Goal: Task Accomplishment & Management: Use online tool/utility

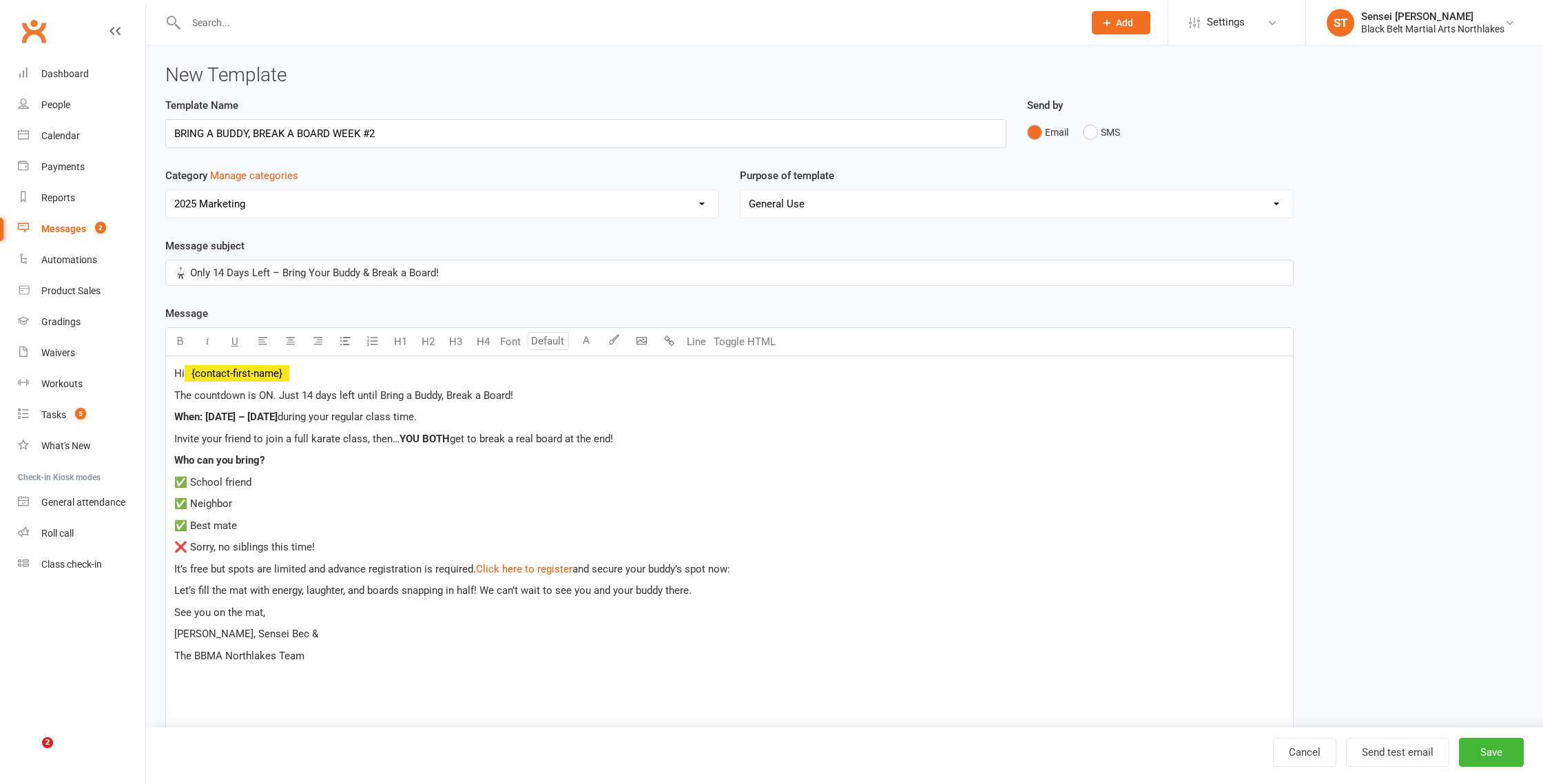
select select "12874"
click at [56, 229] on div "Messages" at bounding box center [64, 229] width 45 height 11
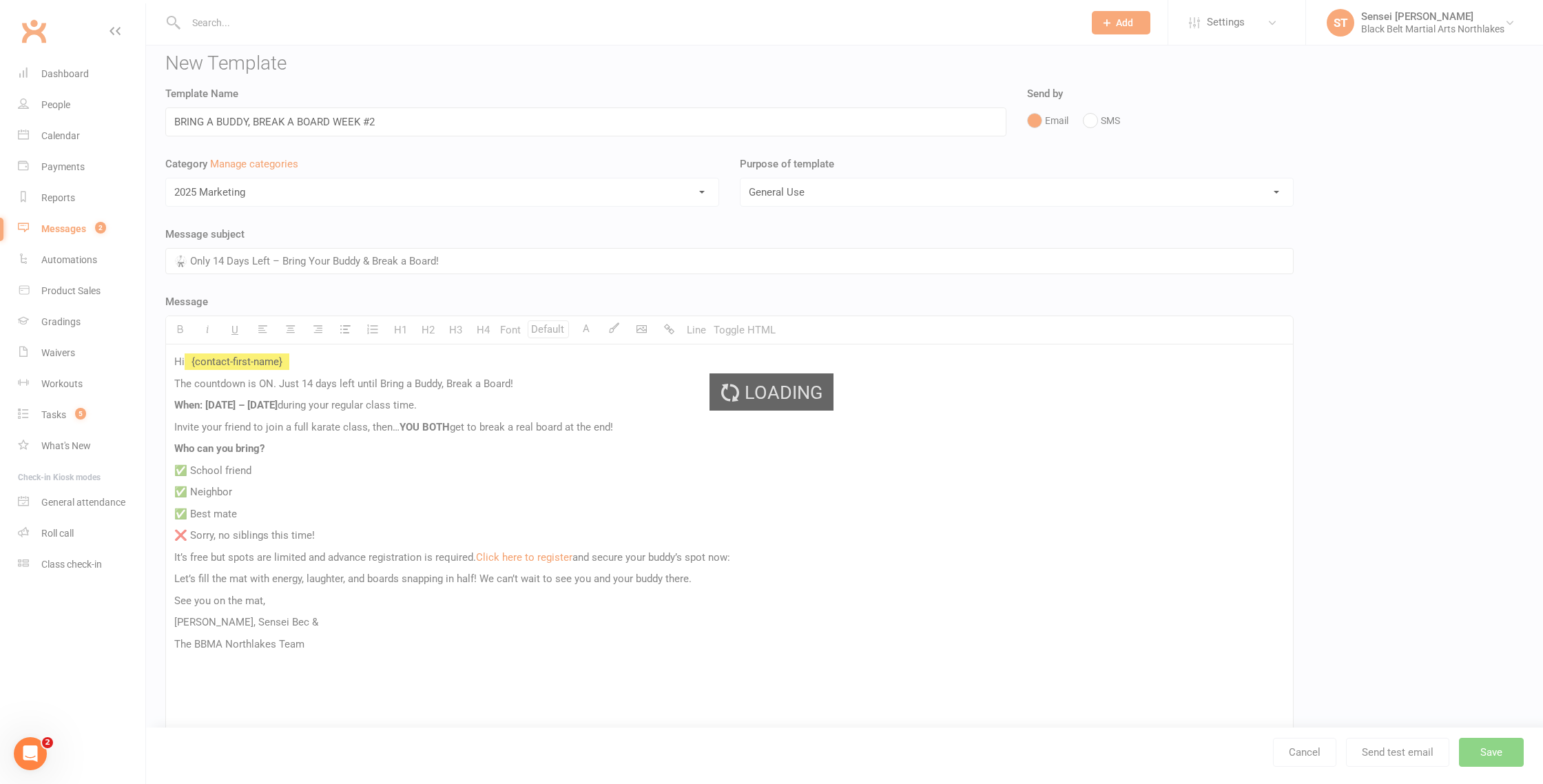
scroll to position [13, 0]
click at [50, 229] on div "Loading" at bounding box center [771, 392] width 1543 height 784
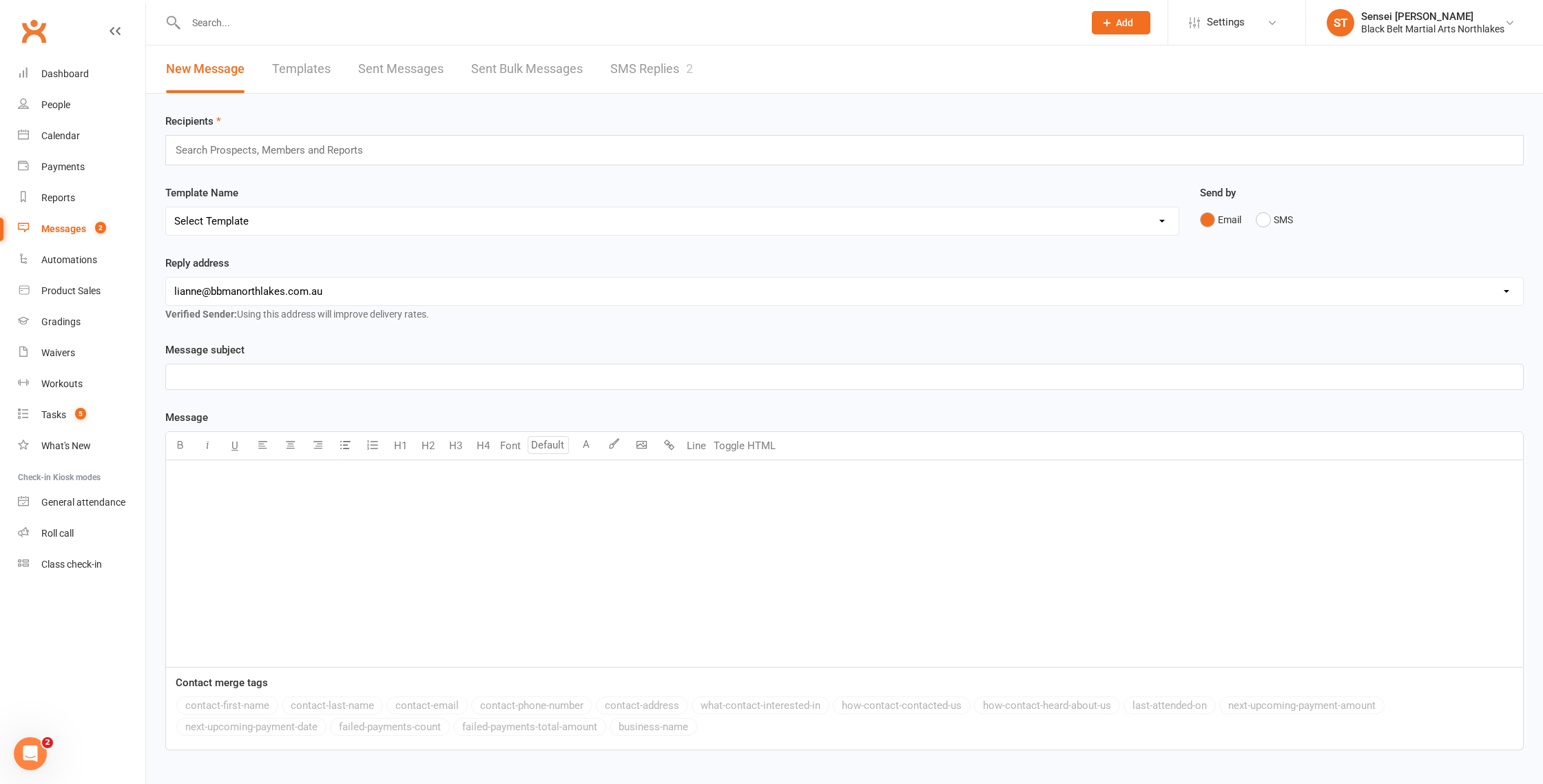
click at [296, 73] on link "Templates" at bounding box center [301, 69] width 59 height 47
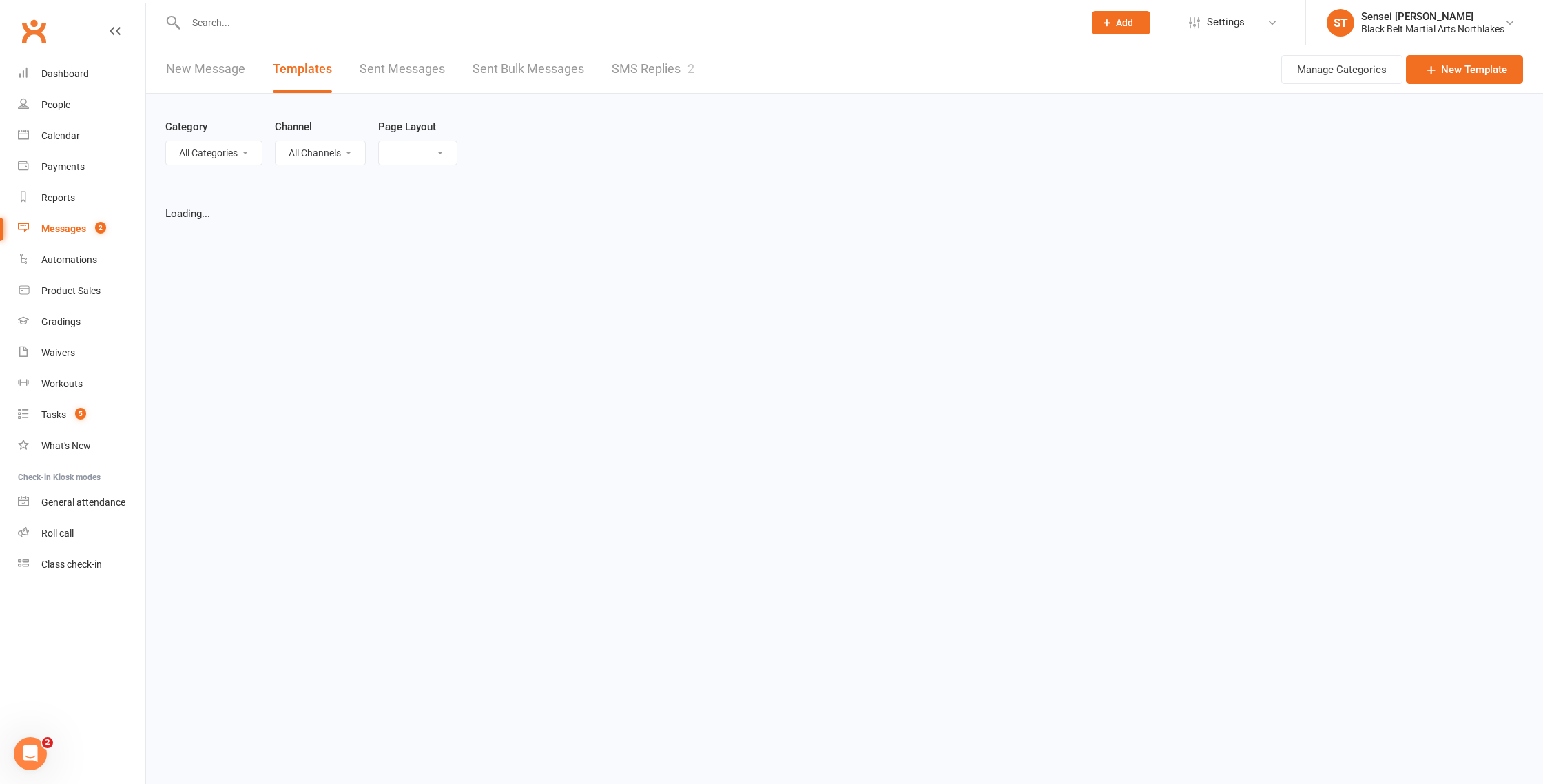
select select "list"
select select "100"
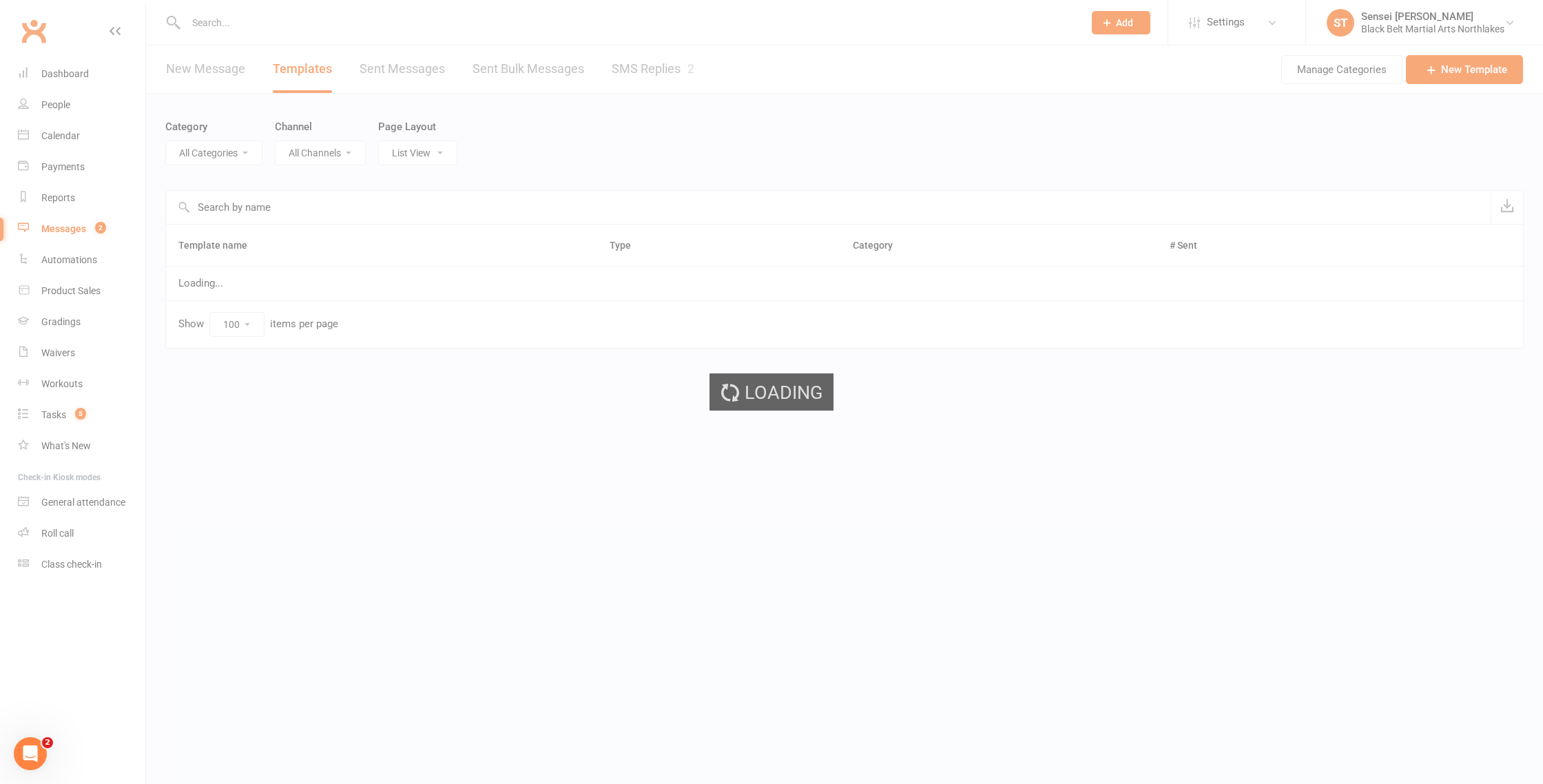
select select "12874"
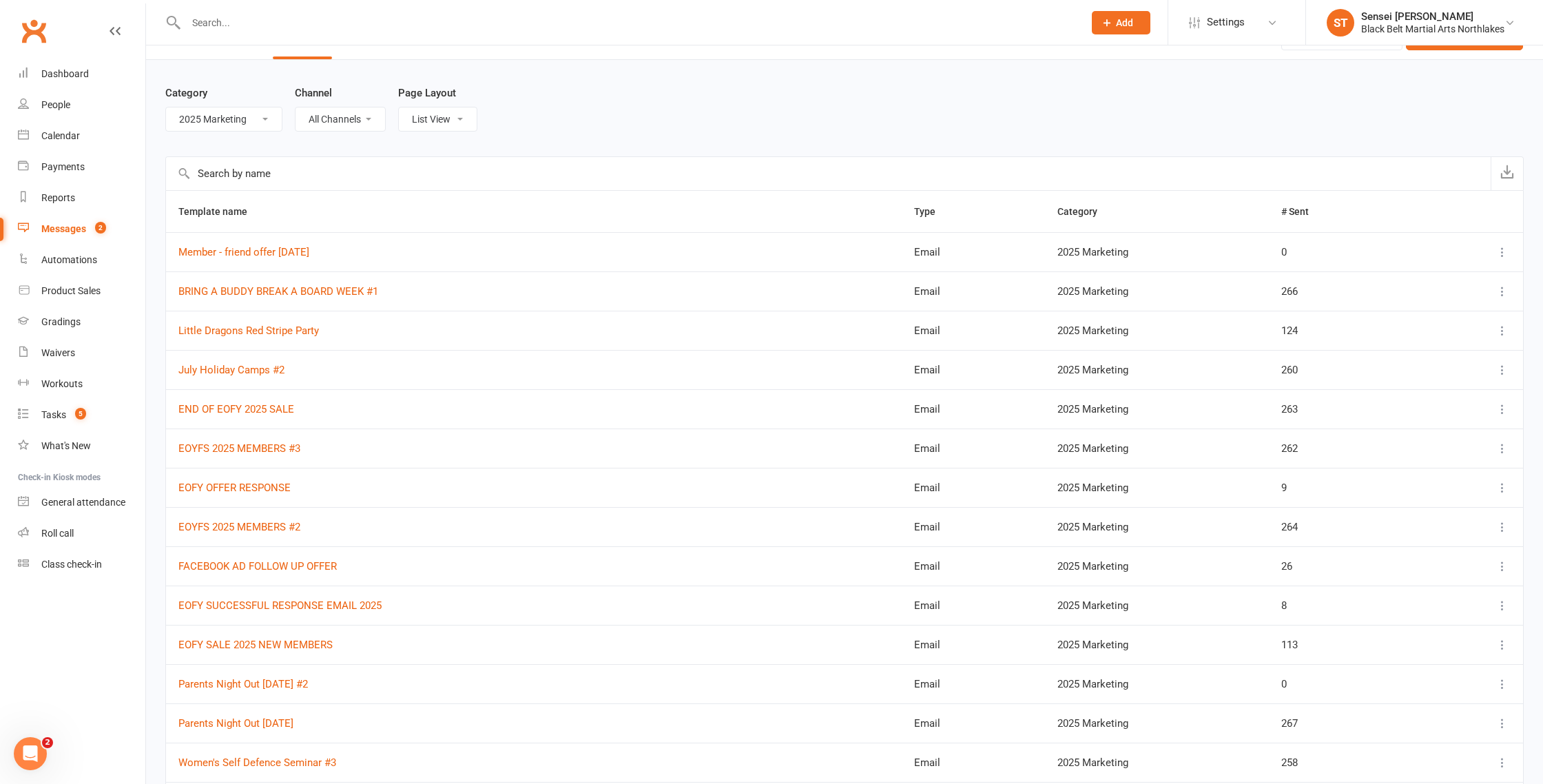
scroll to position [12, 0]
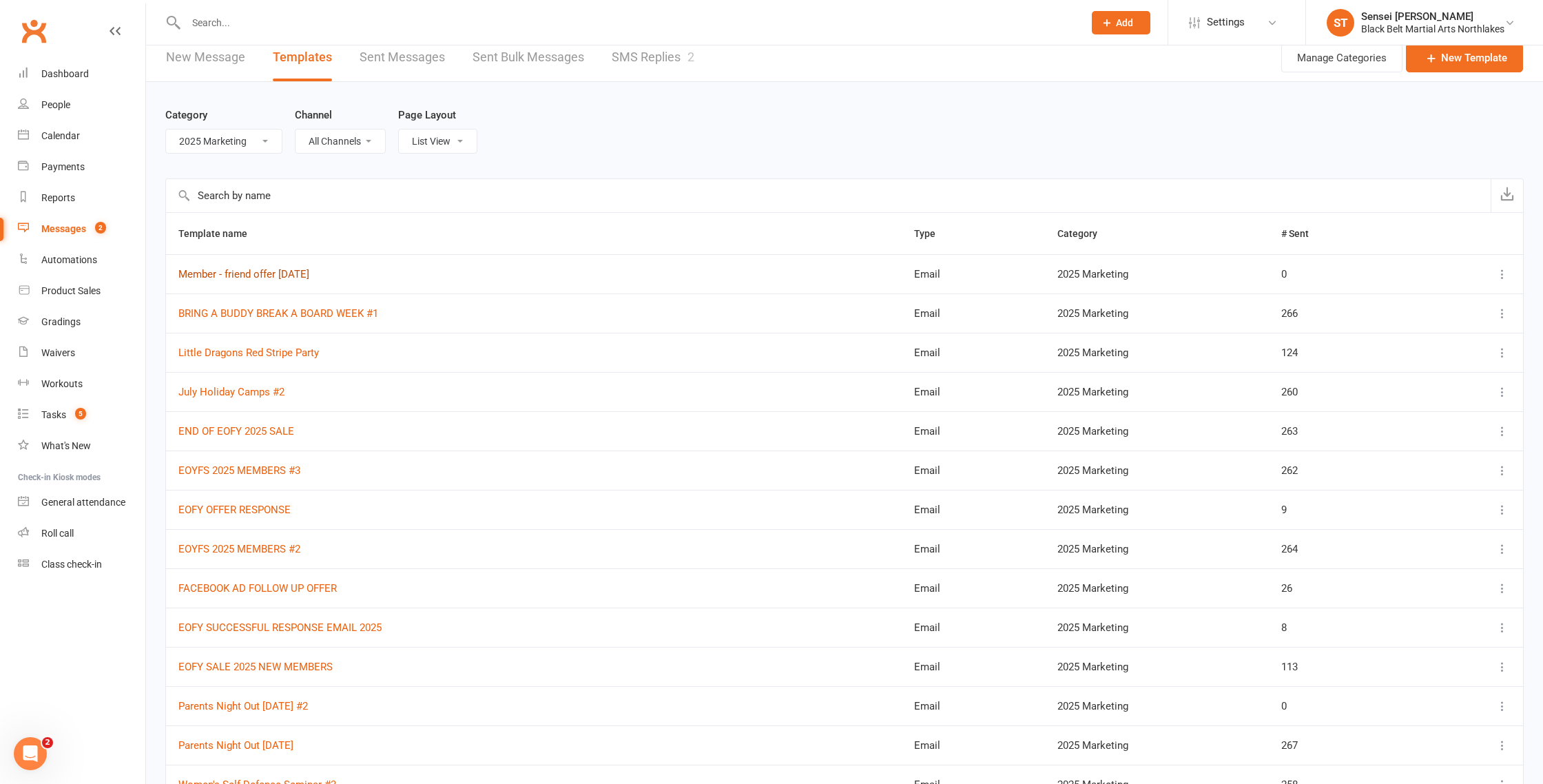
click at [210, 276] on link "Member - friend offer [DATE]" at bounding box center [244, 274] width 131 height 12
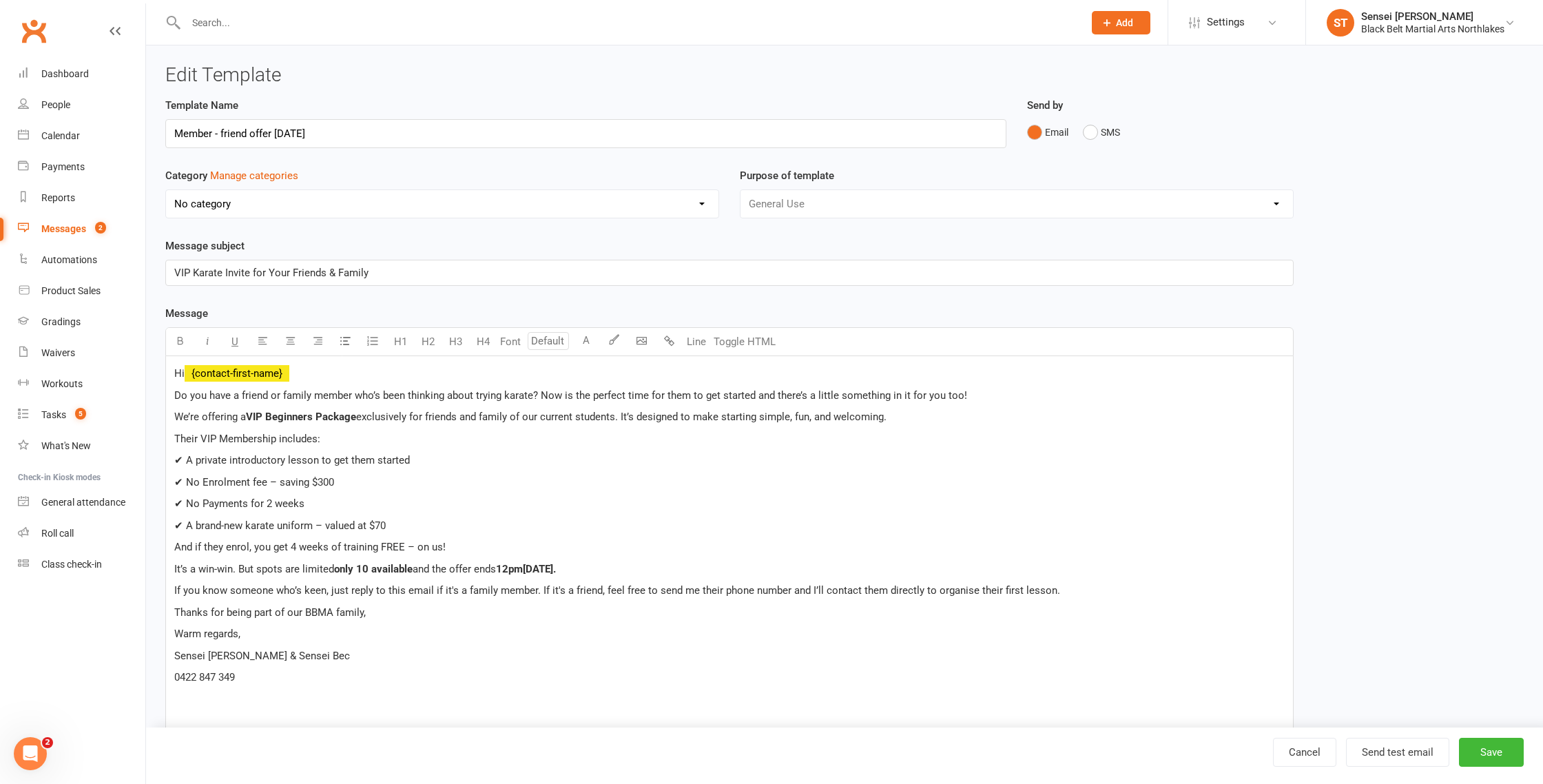
select select "12874"
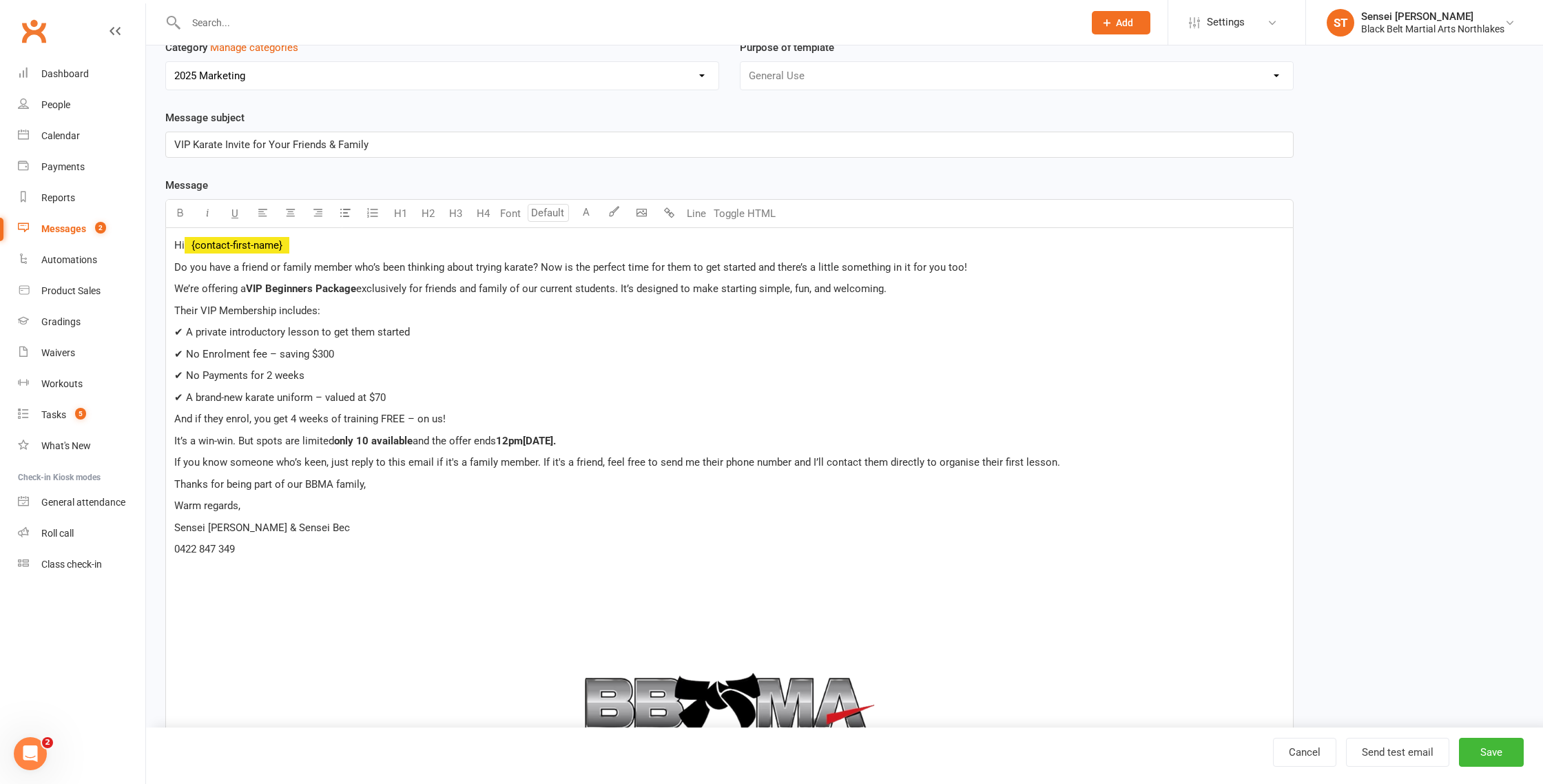
scroll to position [129, 0]
